Goal: Entertainment & Leisure: Consume media (video, audio)

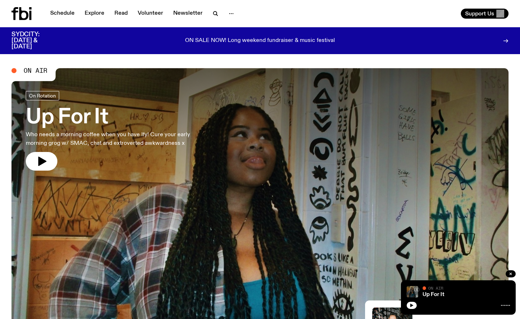
click at [20, 16] on icon at bounding box center [23, 13] width 9 height 13
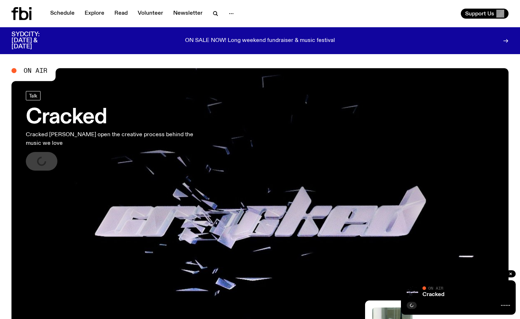
click at [25, 16] on icon at bounding box center [21, 13] width 20 height 13
click at [65, 14] on link "Schedule" at bounding box center [62, 14] width 33 height 10
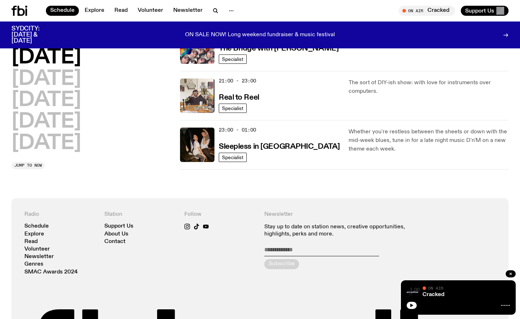
scroll to position [199, 0]
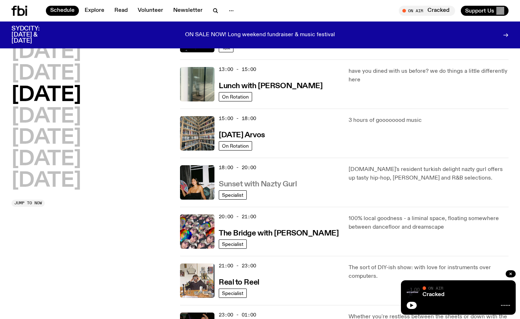
click at [256, 183] on h3 "Sunset with Nazty Gurl" at bounding box center [258, 185] width 78 height 8
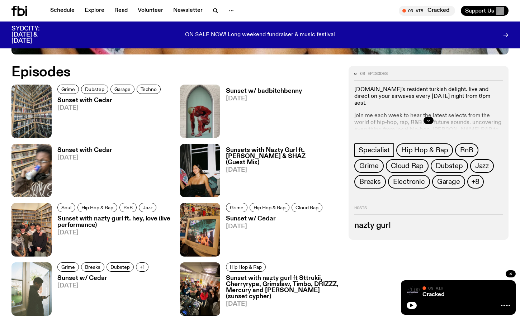
scroll to position [363, 0]
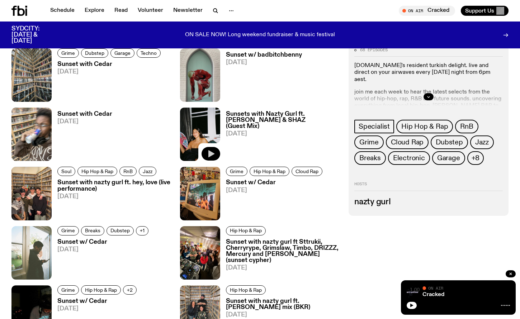
click at [209, 152] on icon "button" at bounding box center [211, 154] width 6 height 7
